Goal: Information Seeking & Learning: Learn about a topic

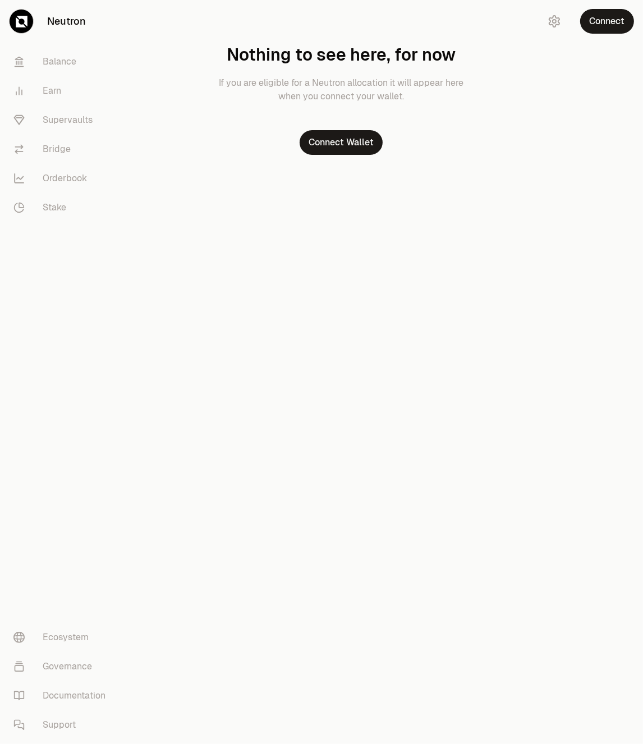
click at [577, 330] on div "Neutron Balance Earn Supervaults Bridge Orderbook Stake Ecosystem Governance Do…" at bounding box center [385, 372] width 518 height 744
click at [358, 136] on button "Connect Wallet" at bounding box center [341, 142] width 83 height 25
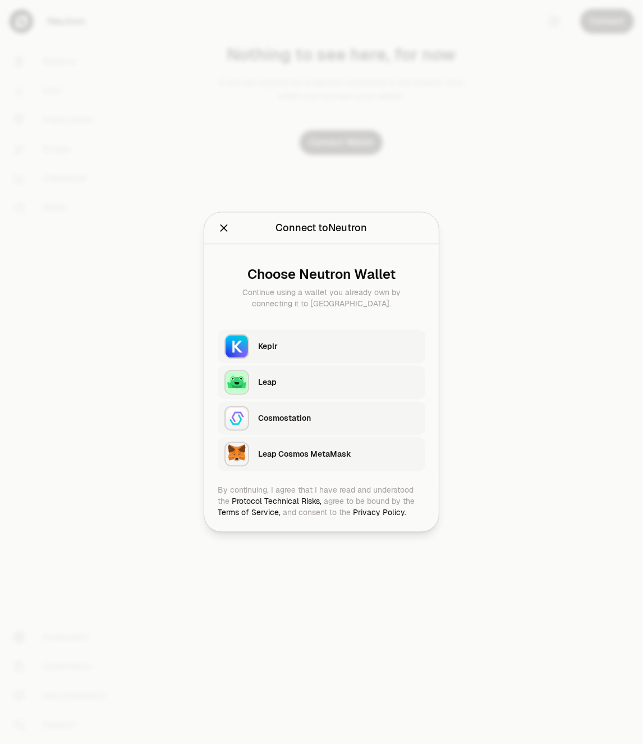
click at [294, 354] on div "Keplr" at bounding box center [338, 346] width 161 height 17
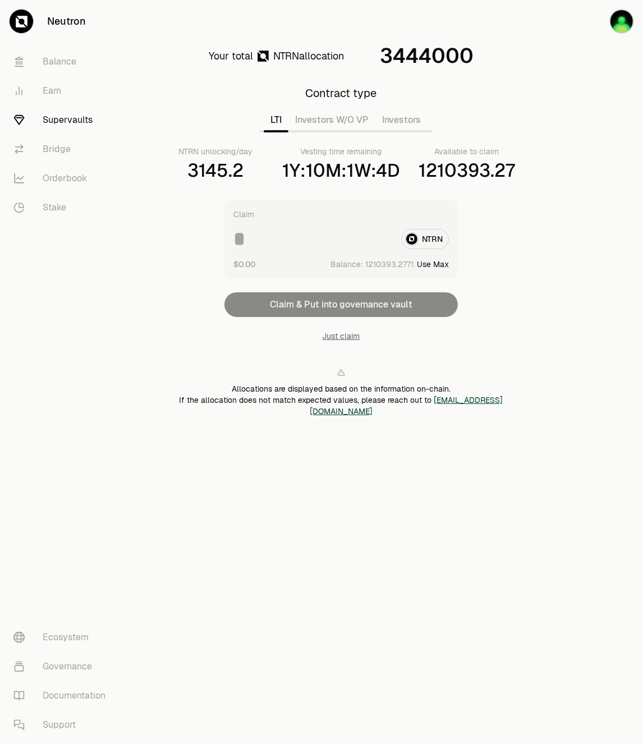
click at [51, 114] on link "Supervaults" at bounding box center [62, 120] width 117 height 29
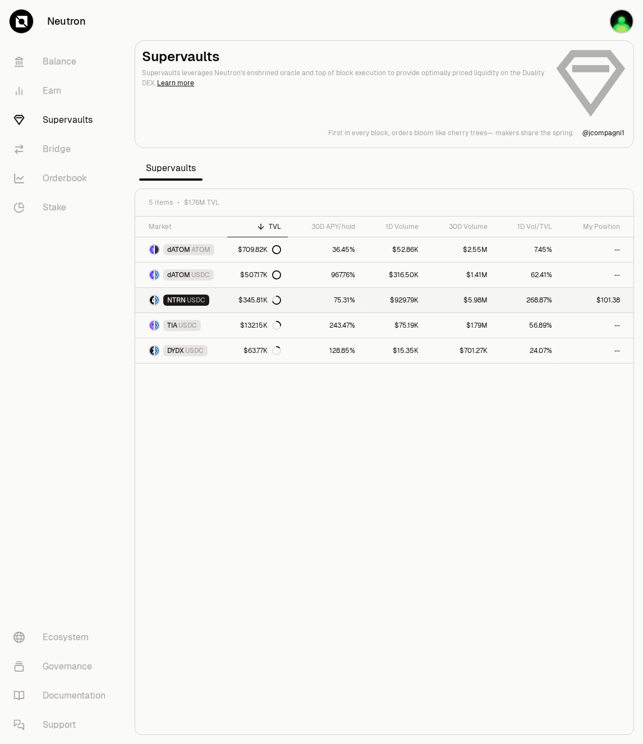
click at [609, 301] on link "$101.38" at bounding box center [596, 300] width 75 height 25
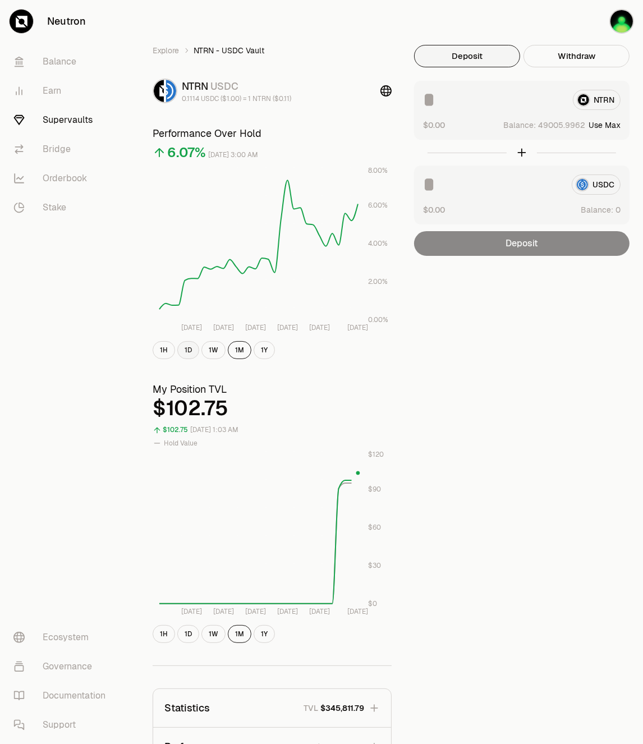
click at [181, 348] on button "1D" at bounding box center [188, 350] width 22 height 18
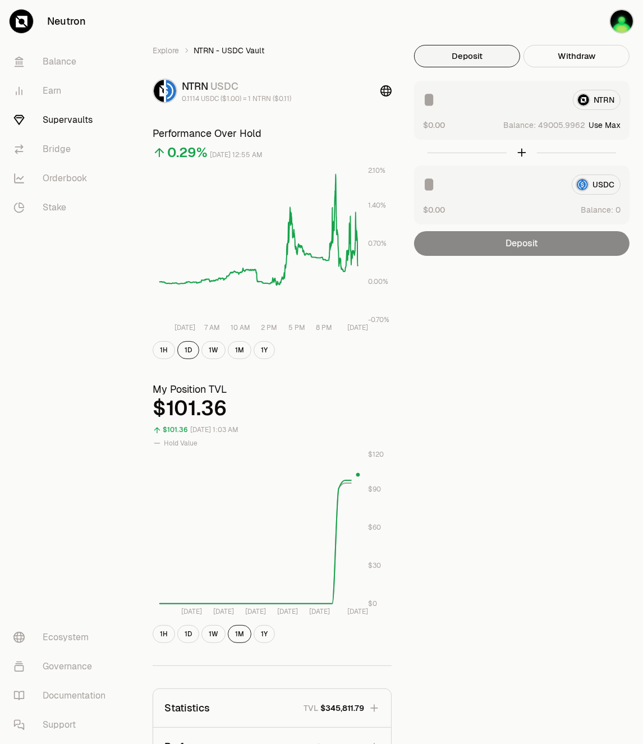
click at [563, 388] on div "Explore NTRN - USDC Vault NTRN USDC 0.1114 USDC ($1.00) = 1 NTRN ($0.11) Perfor…" at bounding box center [384, 453] width 491 height 816
click at [552, 321] on div "Explore NTRN - USDC Vault NTRN USDC 0.1114 USDC ($1.00) = 1 NTRN ($0.11) Perfor…" at bounding box center [384, 453] width 491 height 816
click at [60, 125] on link "Supervaults" at bounding box center [62, 120] width 117 height 29
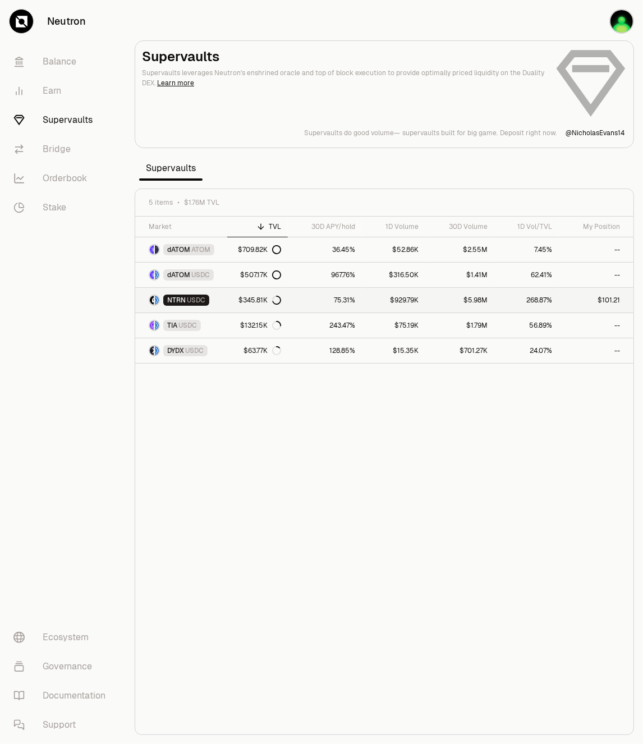
click at [280, 301] on icon at bounding box center [276, 300] width 9 height 9
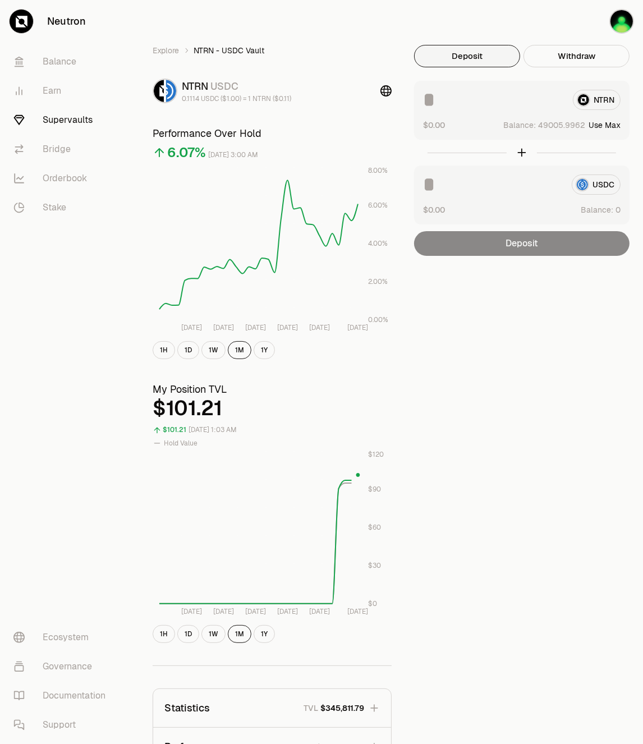
click at [450, 104] on input at bounding box center [493, 100] width 141 height 20
click at [603, 100] on div "NTRN" at bounding box center [522, 100] width 198 height 20
click at [165, 53] on link "Explore" at bounding box center [166, 50] width 26 height 11
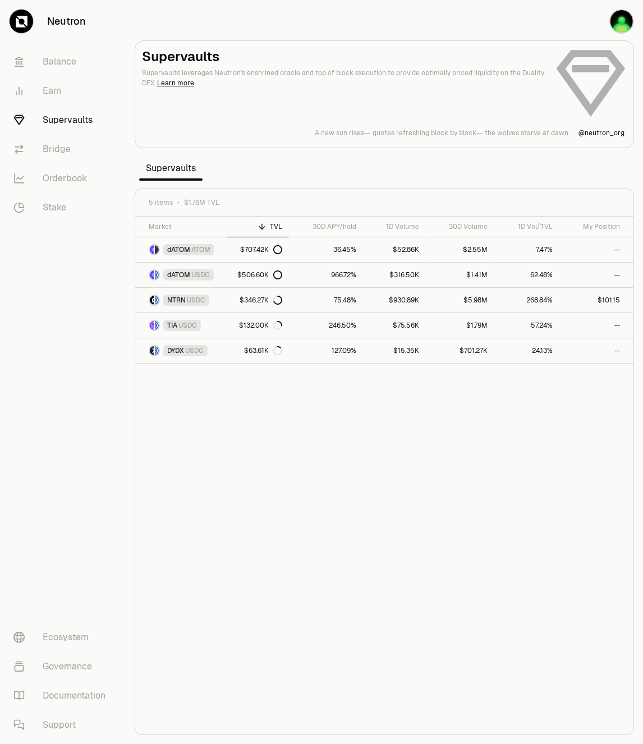
click at [218, 440] on div "Market TVL 30D APY/hold 1D Volume 30D Volume 1D Vol/TVL My Position dATOM ATOM …" at bounding box center [384, 476] width 498 height 519
